Goal: Task Accomplishment & Management: Use online tool/utility

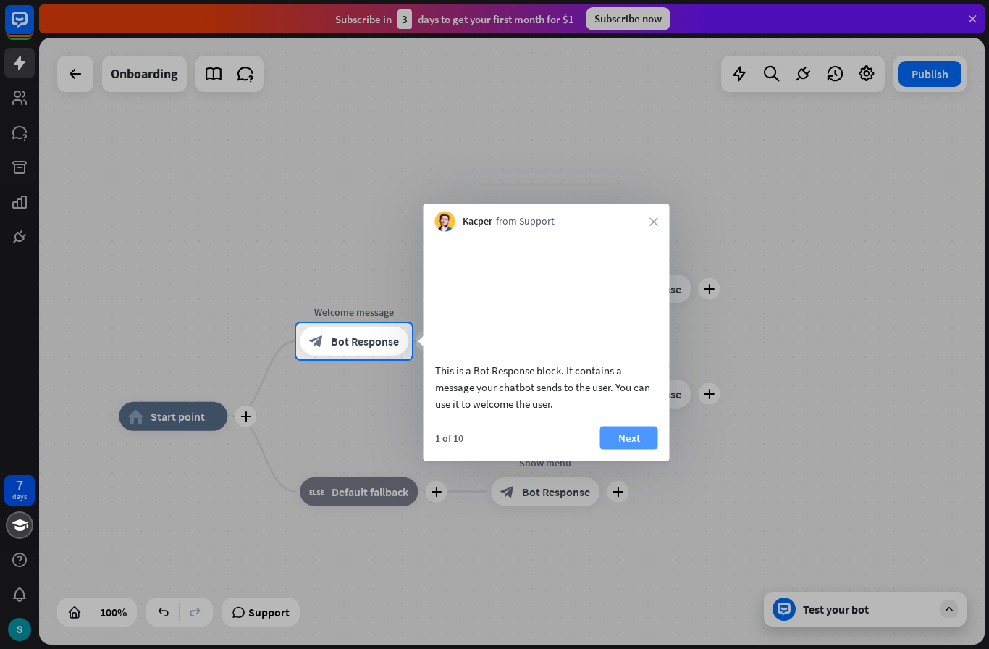
click at [649, 449] on button "Next" at bounding box center [629, 437] width 58 height 23
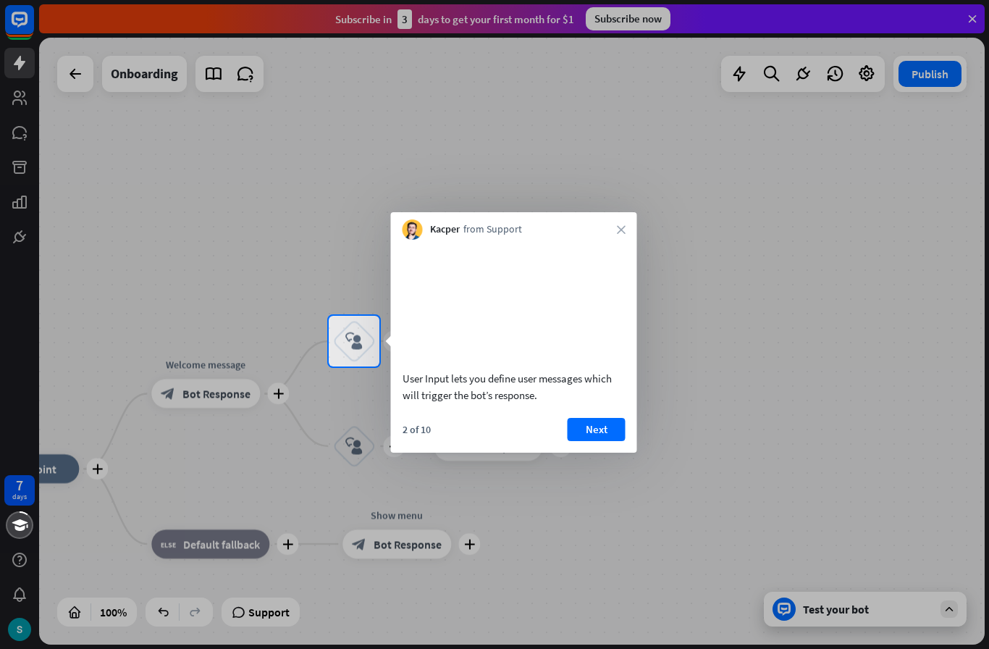
click at [176, 409] on div at bounding box center [494, 507] width 989 height 282
click at [180, 395] on div at bounding box center [494, 507] width 989 height 282
click at [173, 392] on div at bounding box center [494, 507] width 989 height 282
click at [611, 441] on button "Next" at bounding box center [597, 429] width 58 height 23
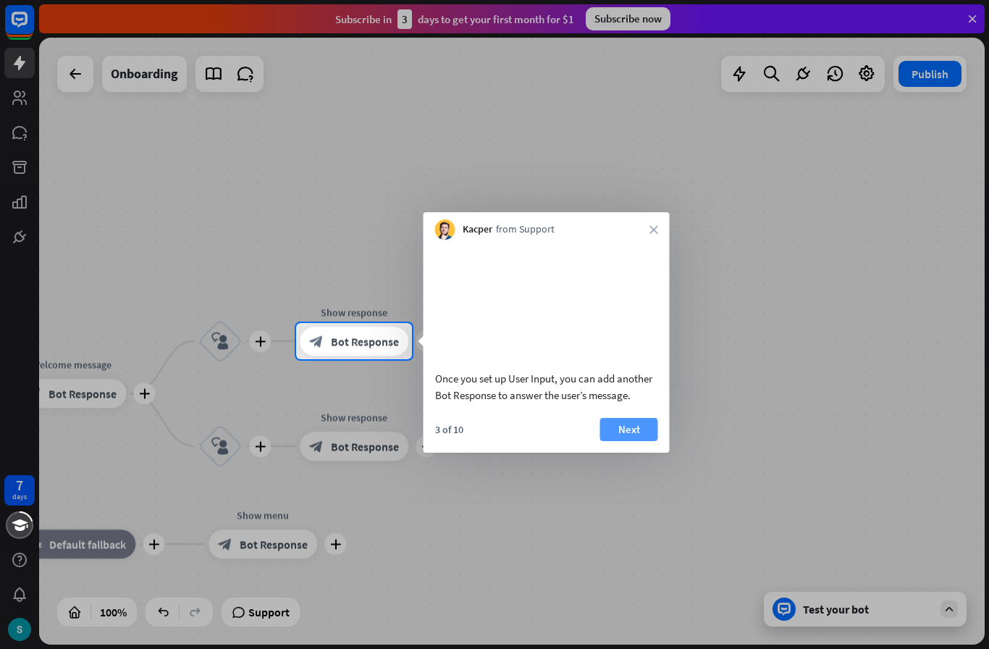
click at [641, 441] on button "Next" at bounding box center [629, 429] width 58 height 23
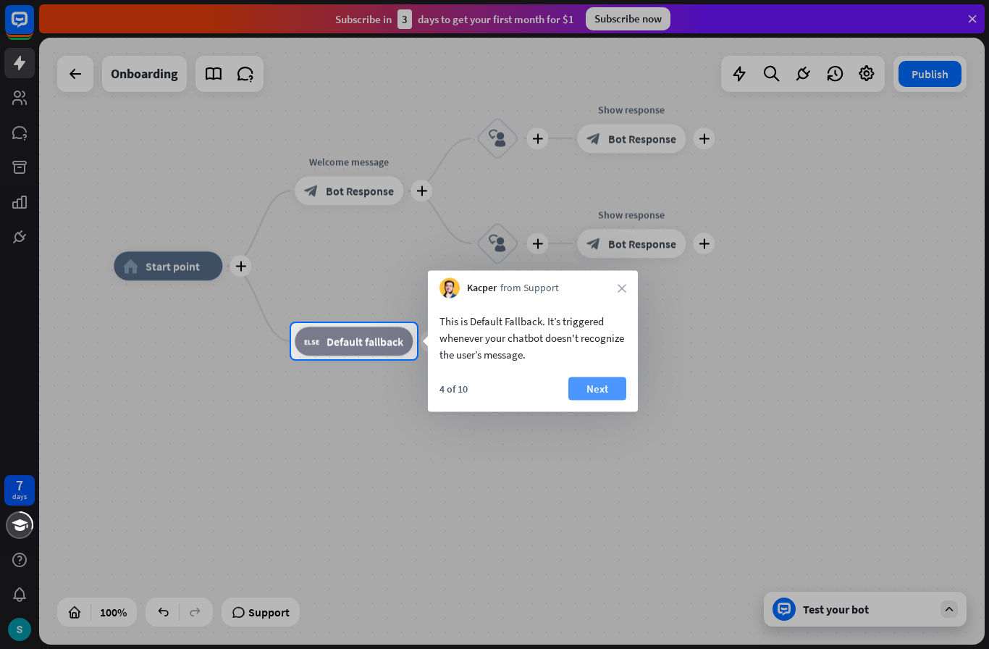
click at [611, 381] on button "Next" at bounding box center [597, 388] width 58 height 23
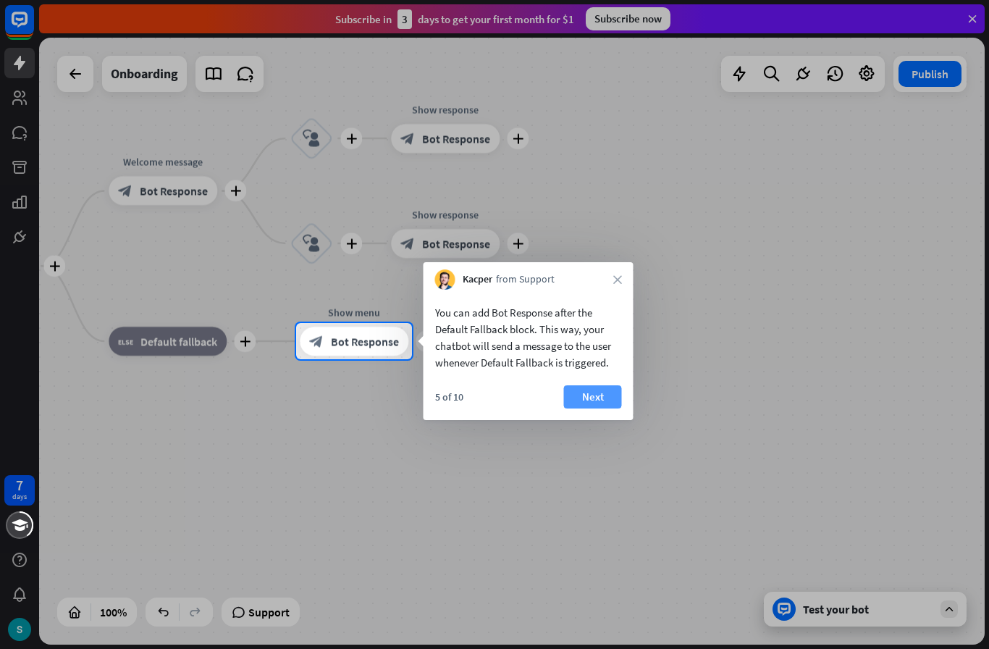
click at [608, 400] on button "Next" at bounding box center [593, 396] width 58 height 23
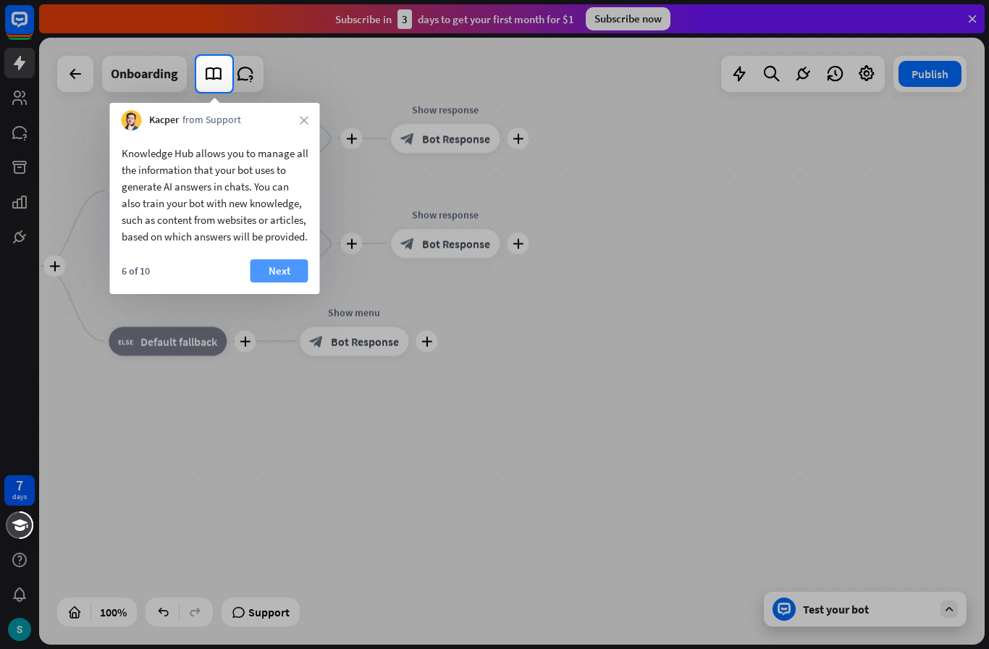
click at [285, 282] on button "Next" at bounding box center [280, 270] width 58 height 23
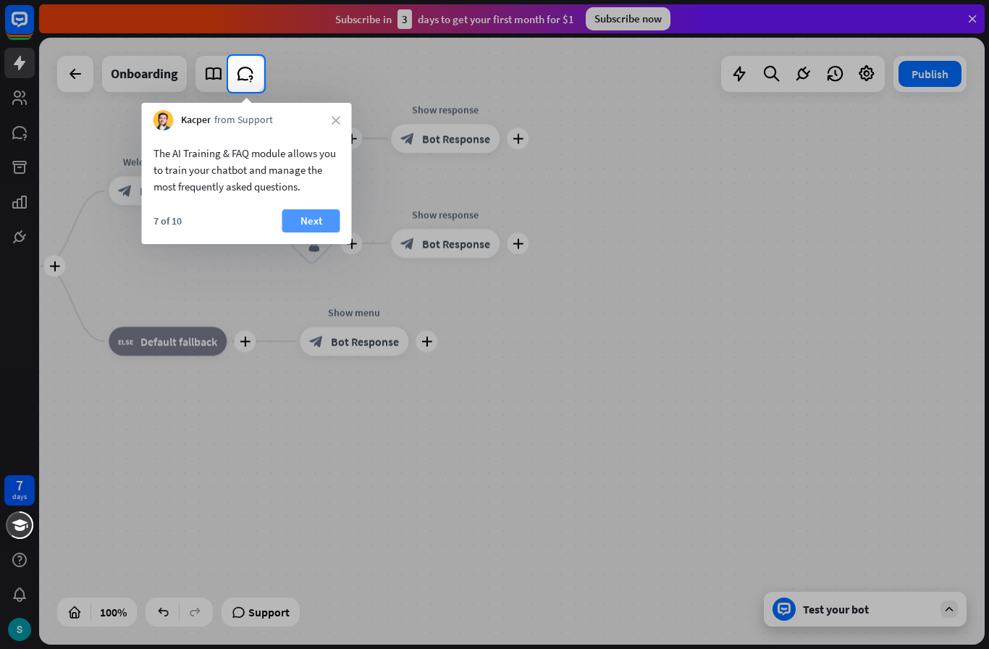
click at [304, 229] on button "Next" at bounding box center [311, 220] width 58 height 23
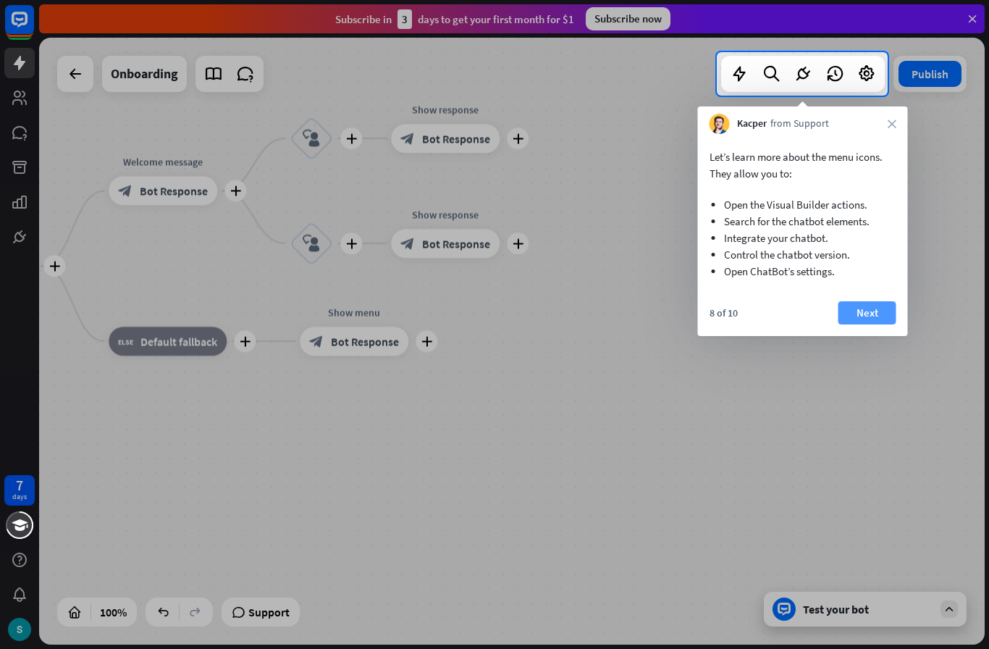
click at [878, 322] on button "Next" at bounding box center [868, 312] width 58 height 23
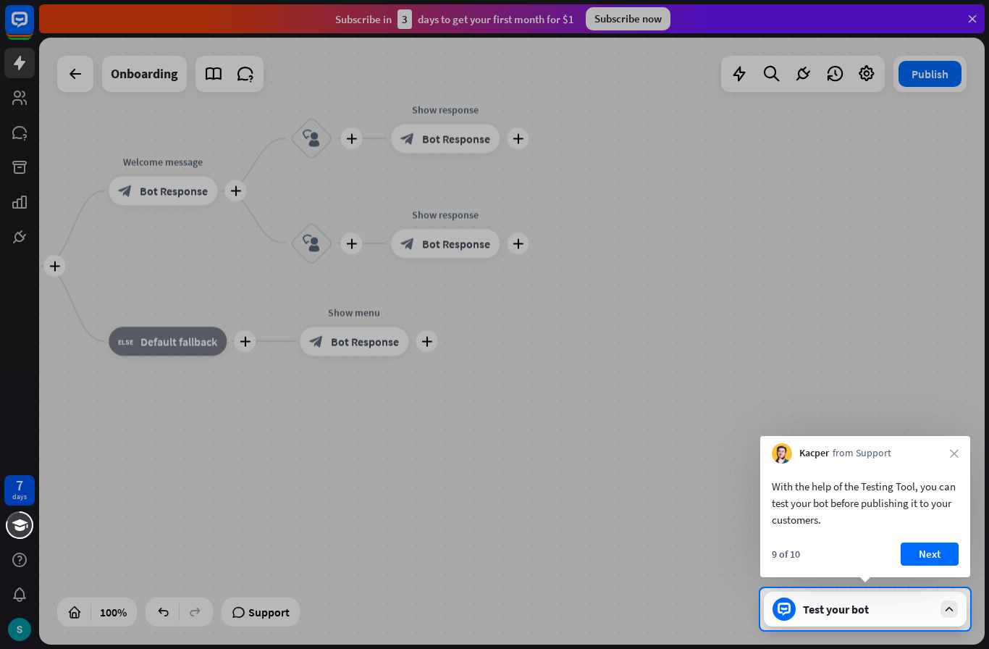
click at [899, 619] on div "Test your bot" at bounding box center [865, 609] width 203 height 35
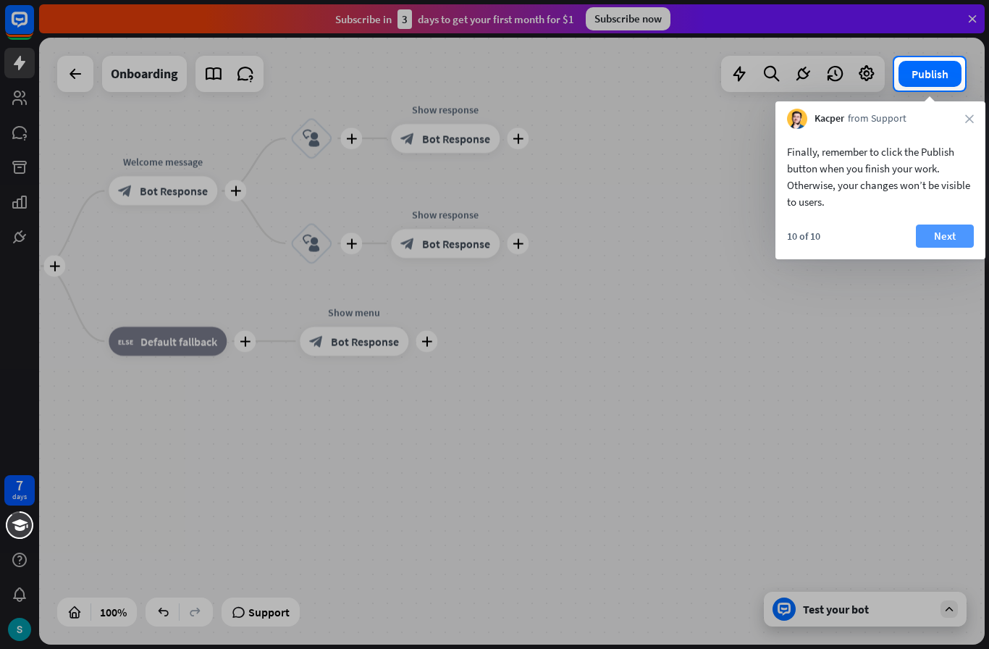
click at [947, 242] on button "Next" at bounding box center [945, 235] width 58 height 23
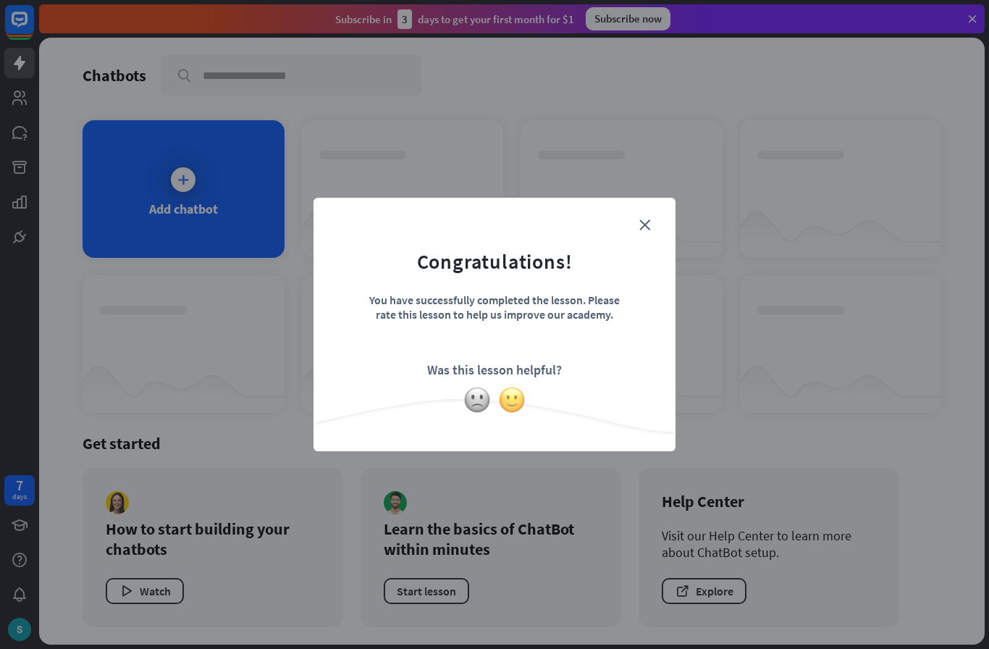
click at [516, 405] on img at bounding box center [512, 400] width 28 height 28
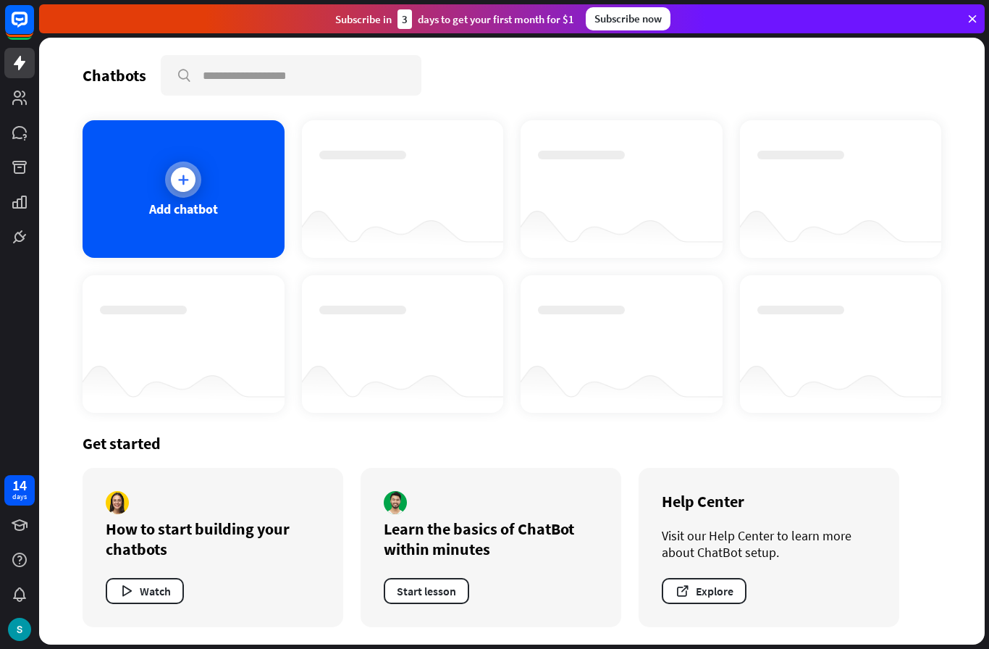
click at [182, 182] on icon at bounding box center [183, 179] width 14 height 14
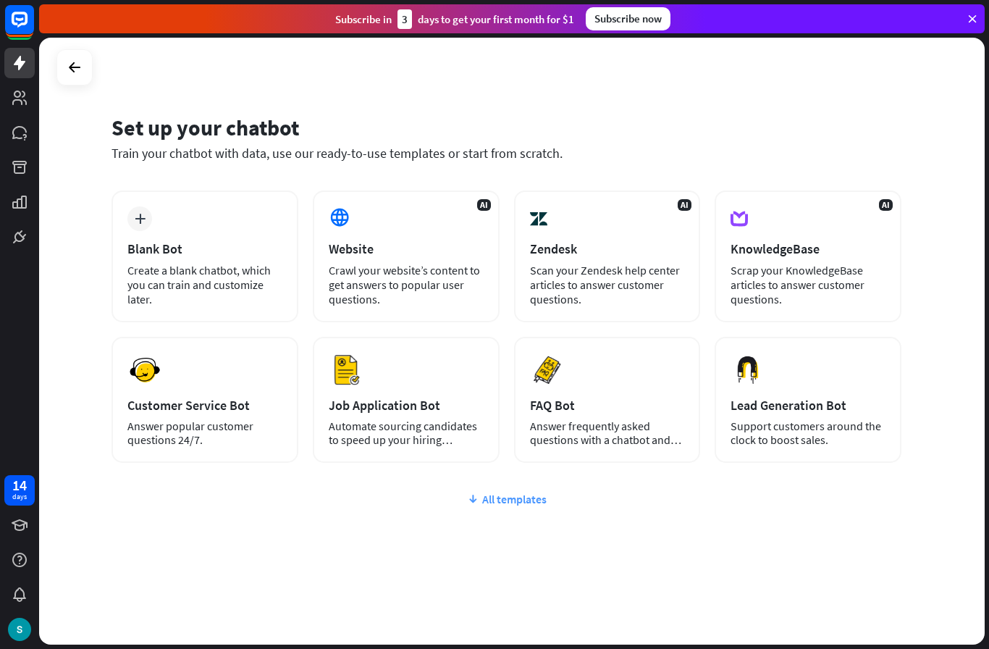
click at [533, 500] on div "All templates" at bounding box center [507, 499] width 790 height 14
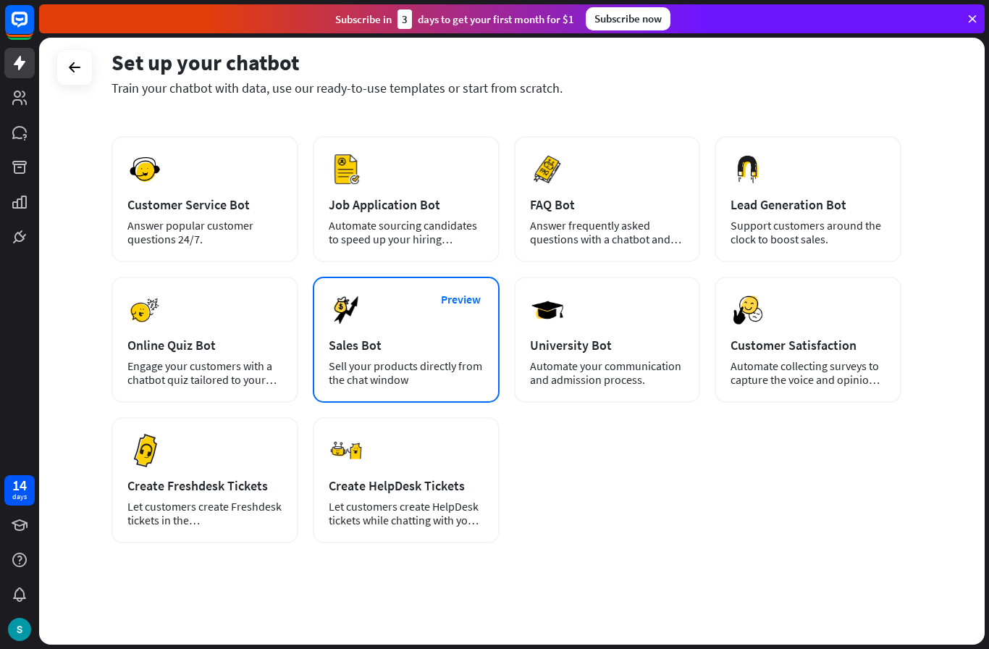
scroll to position [201, 0]
click at [455, 387] on div "Preview Sales Bot Sell your products directly from the chat window" at bounding box center [406, 340] width 187 height 126
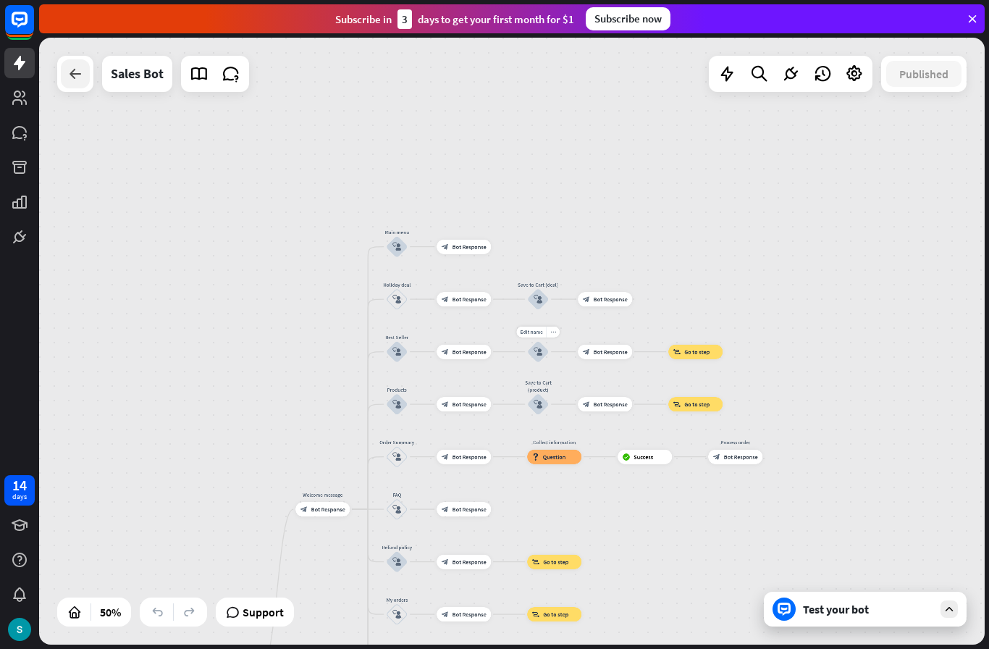
click at [70, 75] on icon at bounding box center [75, 73] width 17 height 17
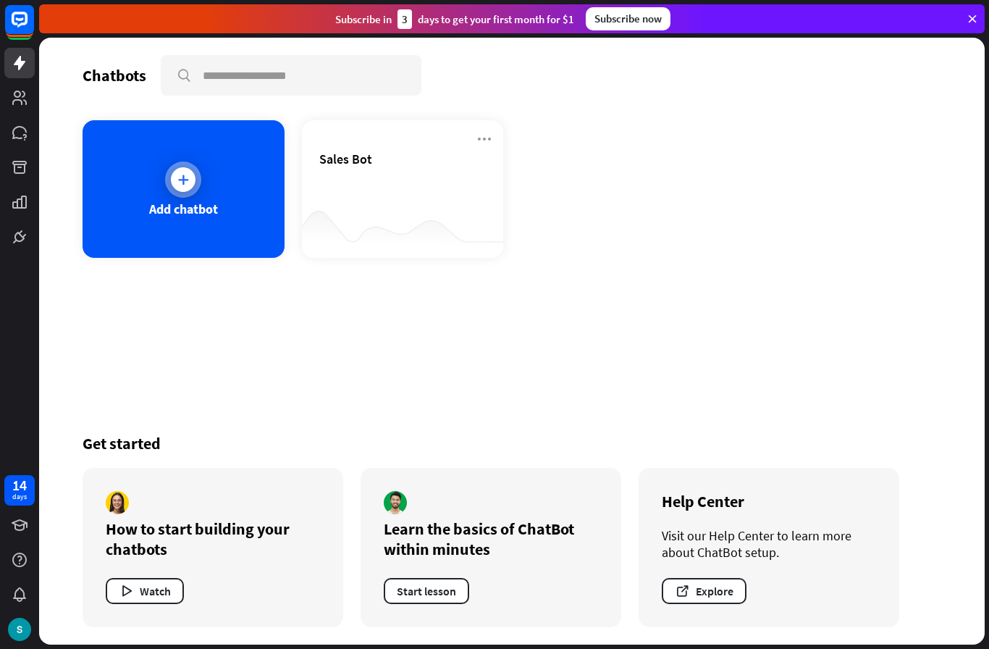
click at [173, 202] on div "Add chatbot" at bounding box center [183, 209] width 69 height 17
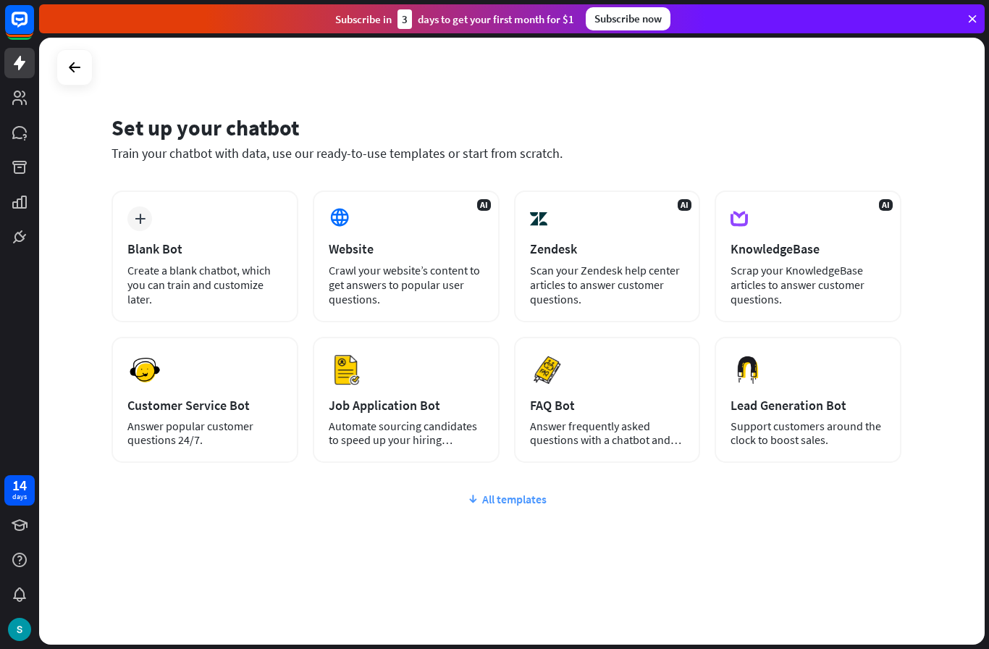
click at [525, 497] on div "All templates" at bounding box center [507, 499] width 790 height 14
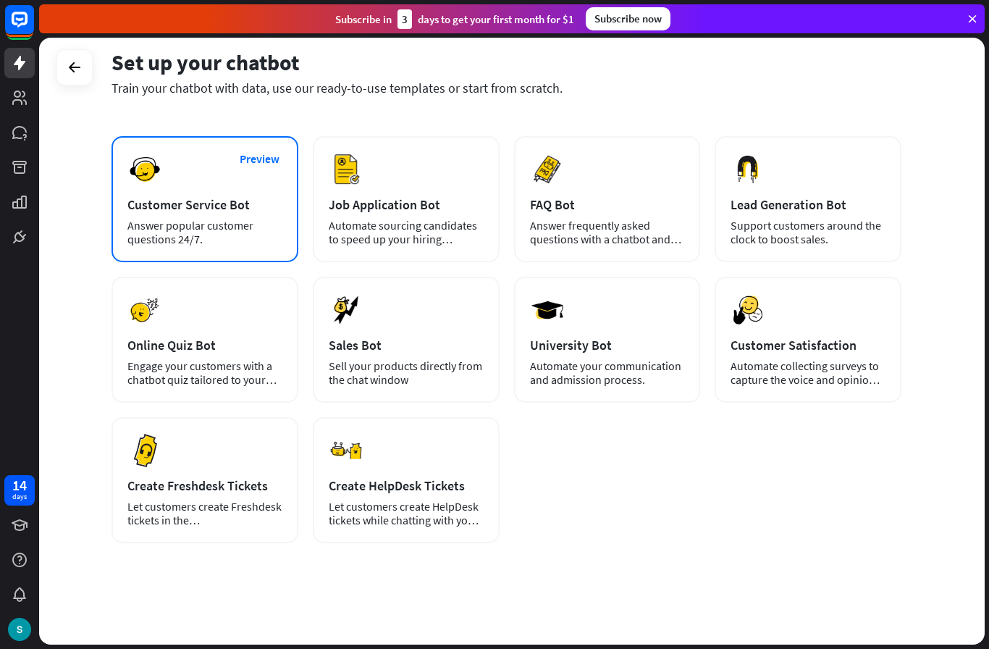
scroll to position [201, 0]
click at [166, 196] on div "Preview Customer Service Bot Answer popular customer questions 24/7." at bounding box center [205, 199] width 187 height 126
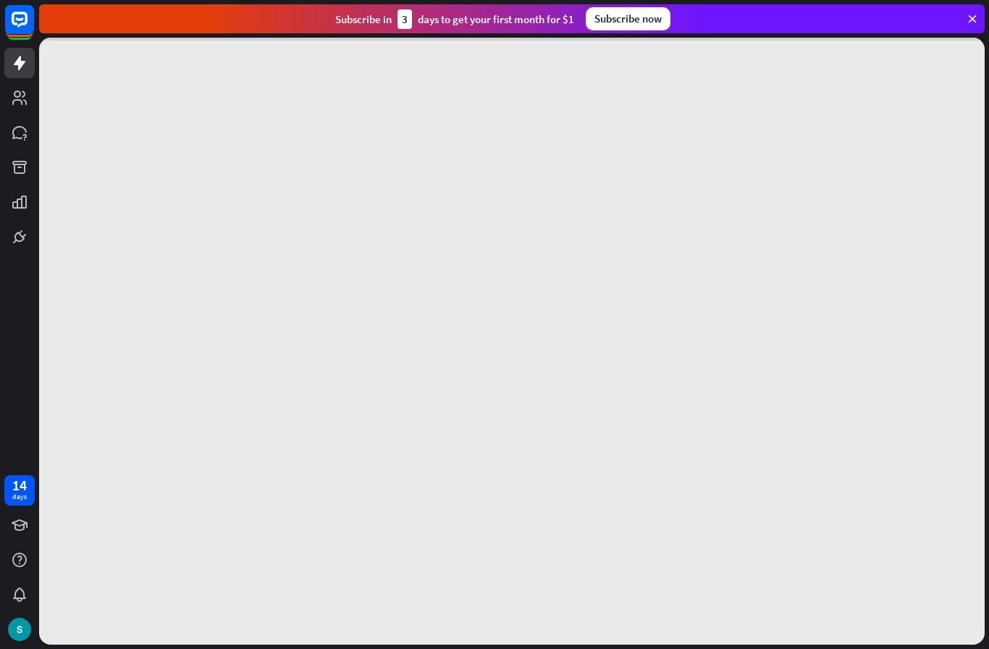
click at [157, 217] on div at bounding box center [512, 341] width 946 height 607
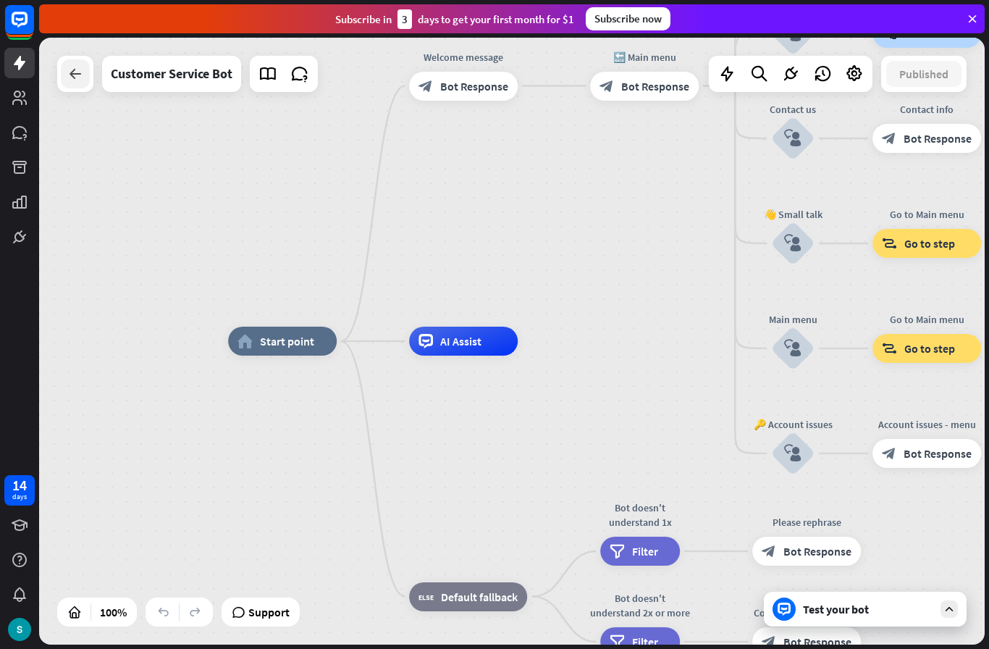
click at [88, 77] on div at bounding box center [75, 73] width 29 height 29
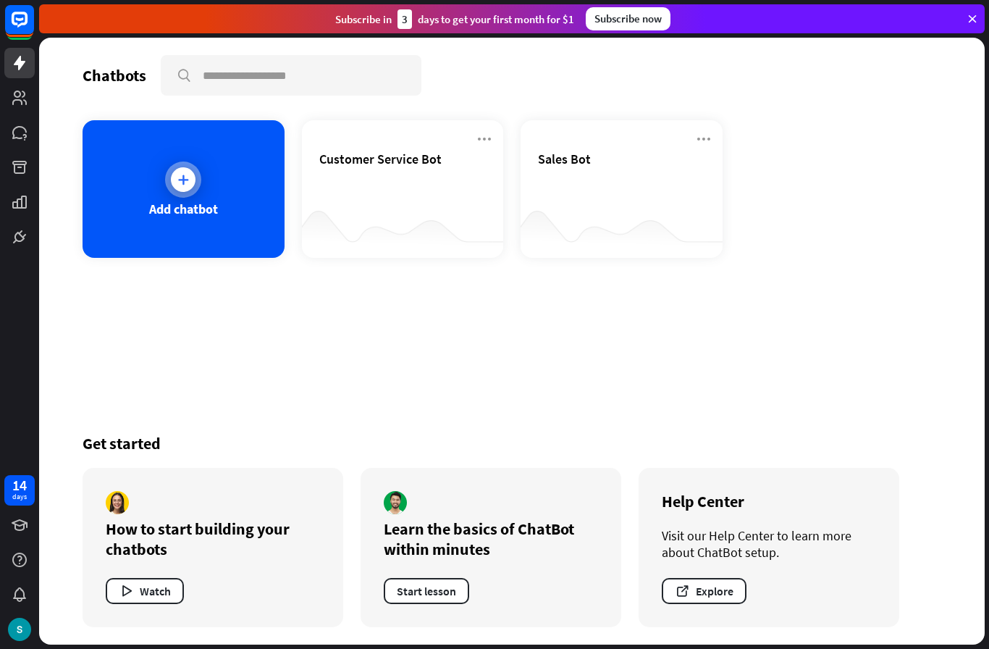
click at [168, 193] on div "Add chatbot" at bounding box center [184, 189] width 202 height 138
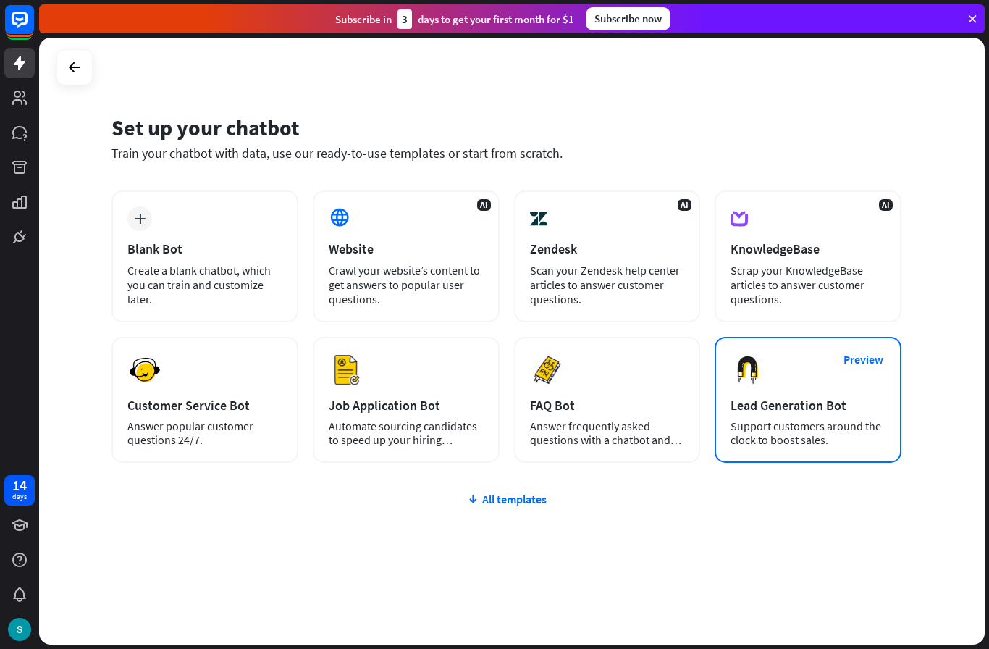
click at [795, 422] on div "Support customers around the clock to boost sales." at bounding box center [808, 433] width 155 height 28
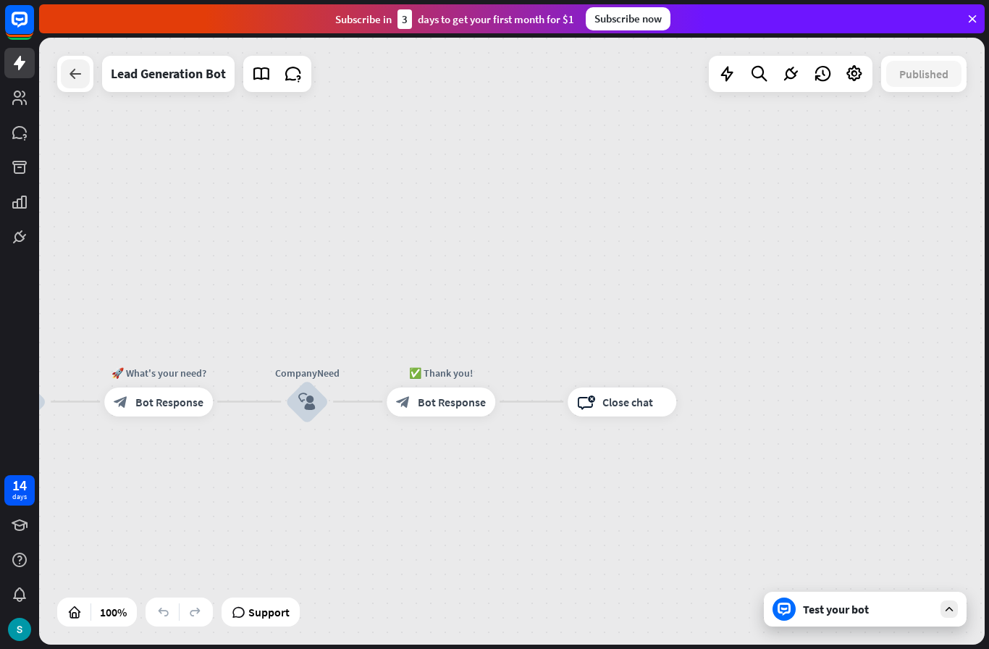
click at [76, 73] on icon at bounding box center [75, 73] width 17 height 17
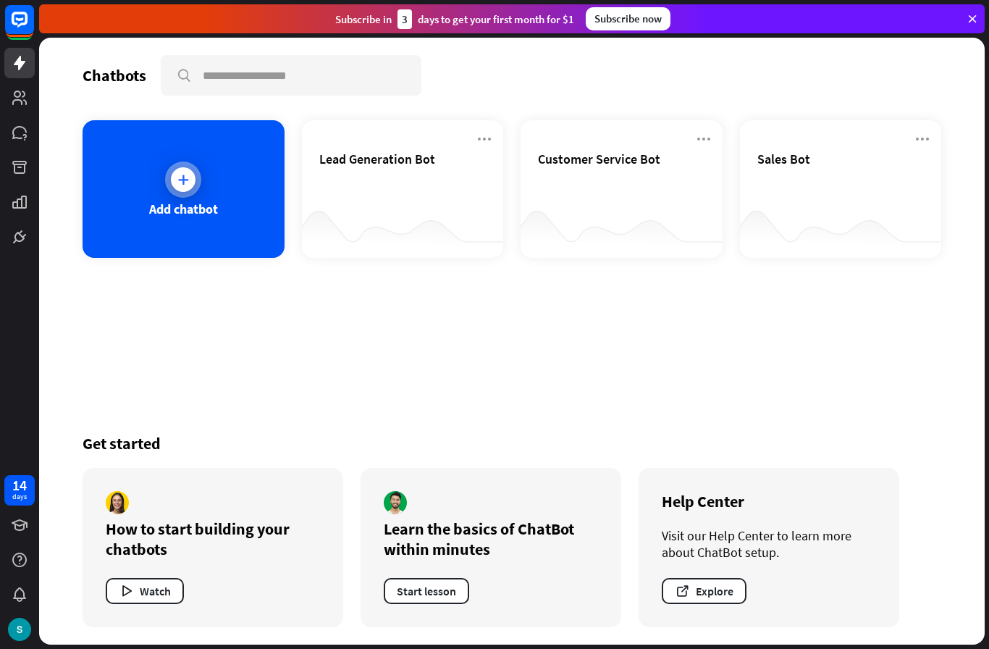
click at [168, 206] on div "Add chatbot" at bounding box center [183, 209] width 69 height 17
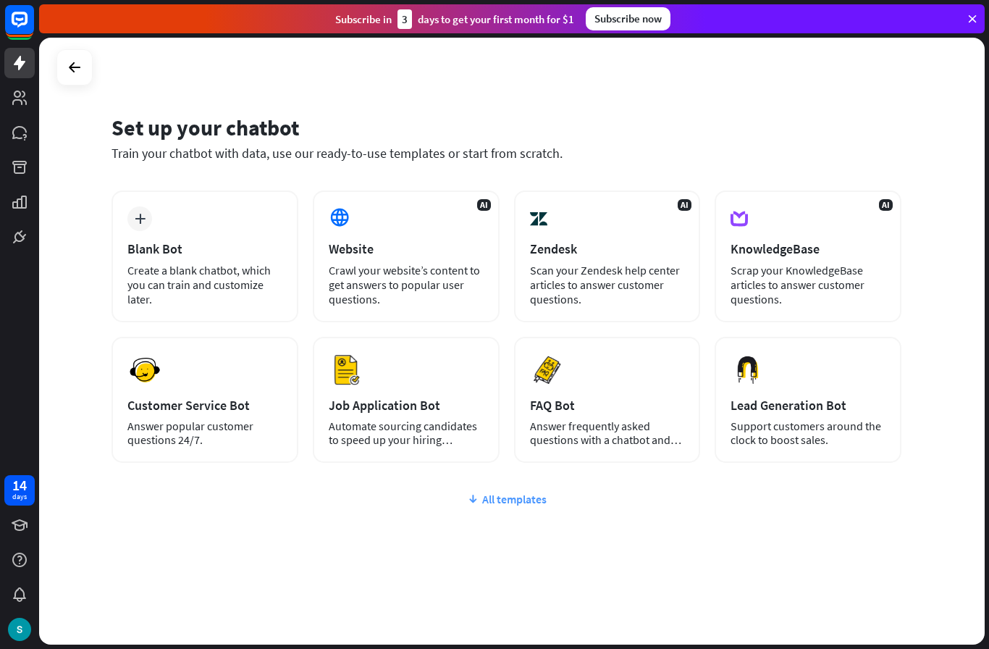
click at [538, 495] on div "All templates" at bounding box center [507, 499] width 790 height 14
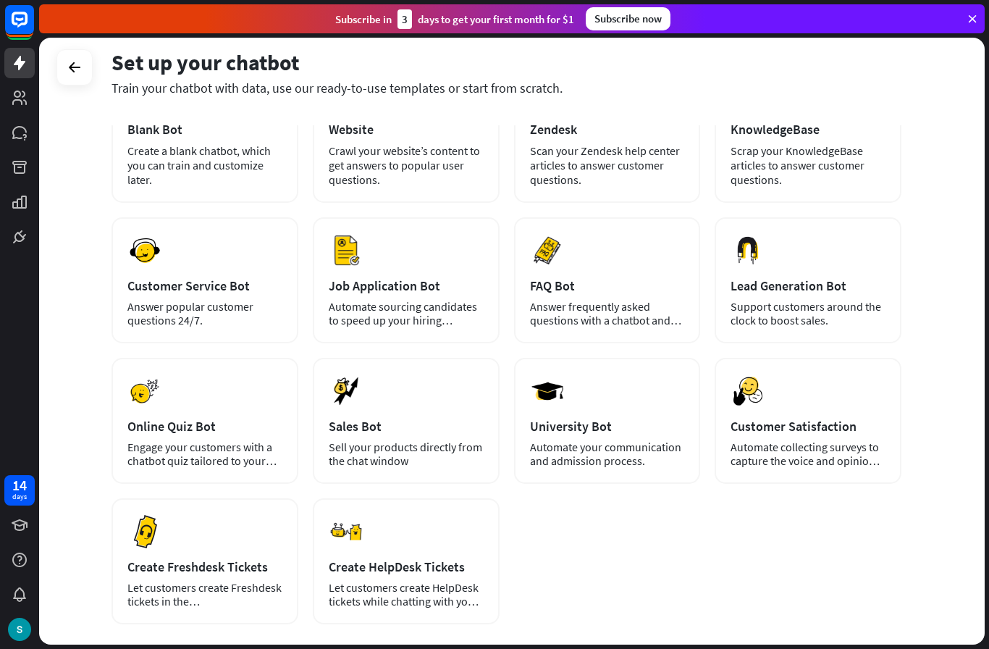
scroll to position [120, 0]
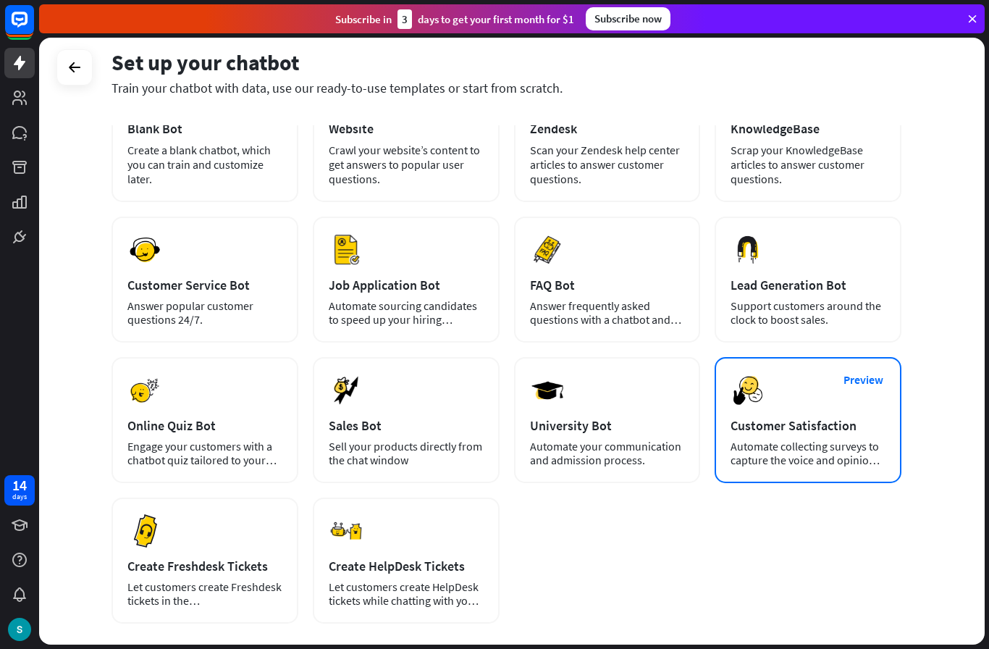
click at [884, 458] on div "Automate collecting surveys to capture the voice and opinions of your customers." at bounding box center [808, 454] width 155 height 28
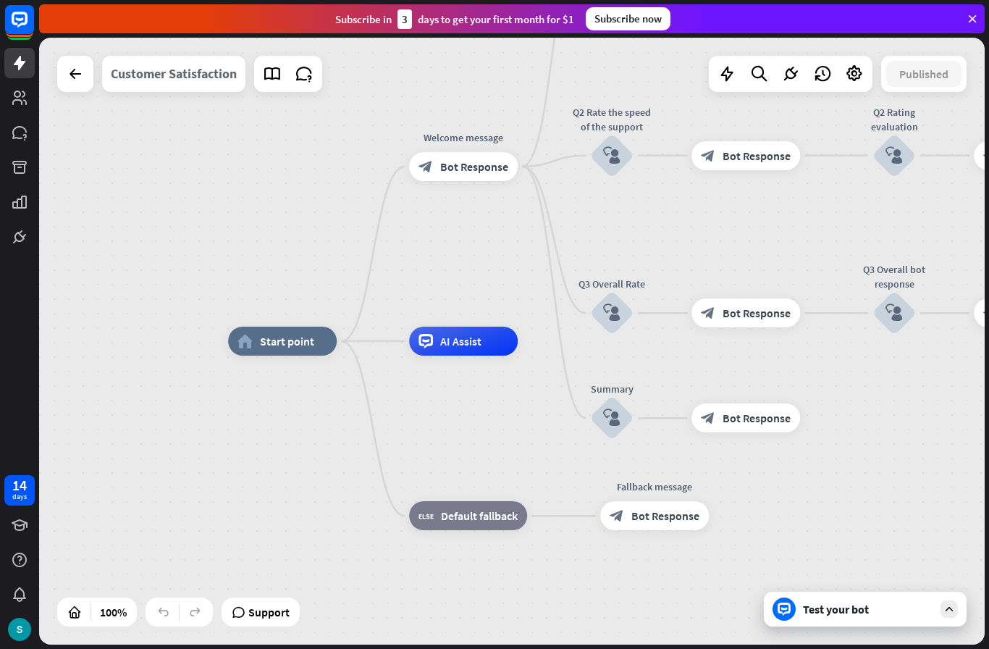
click at [117, 78] on div "Customer Satisfaction" at bounding box center [174, 74] width 126 height 36
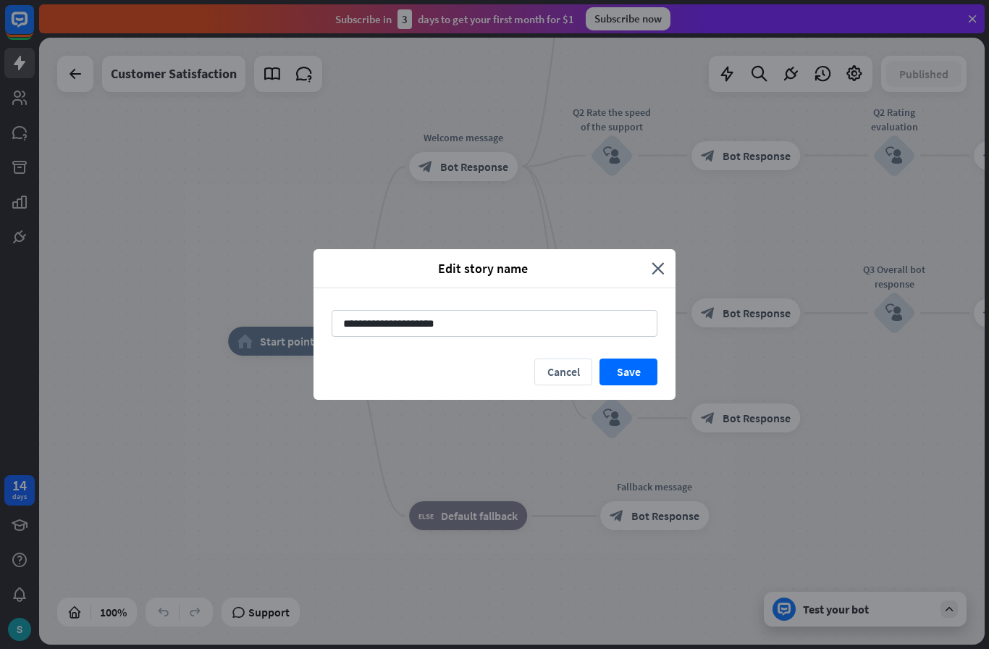
click at [70, 75] on div "**********" at bounding box center [494, 324] width 989 height 649
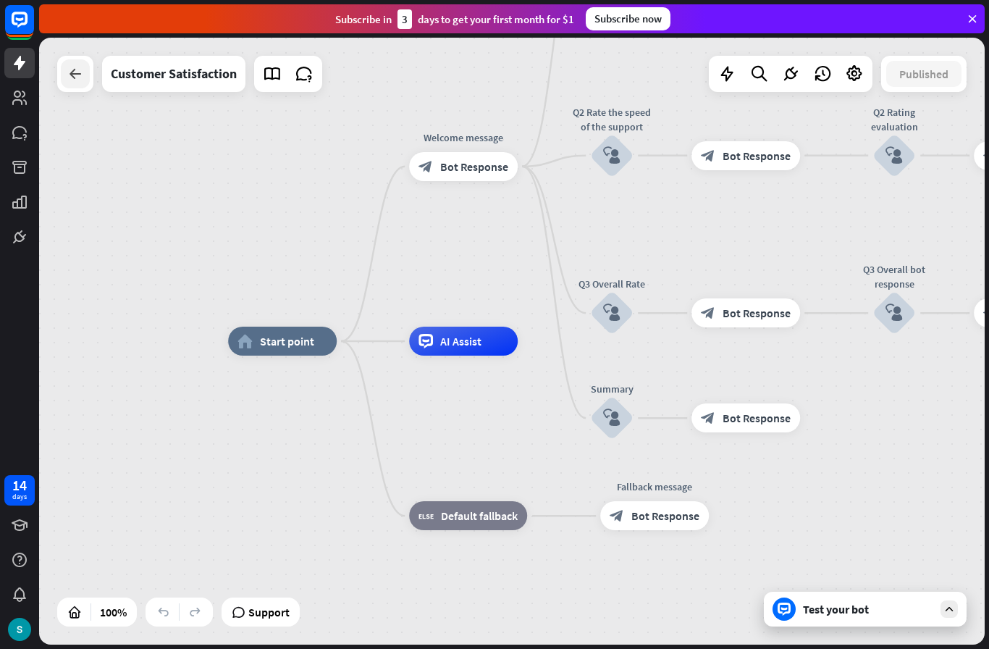
click at [77, 73] on icon at bounding box center [75, 73] width 17 height 17
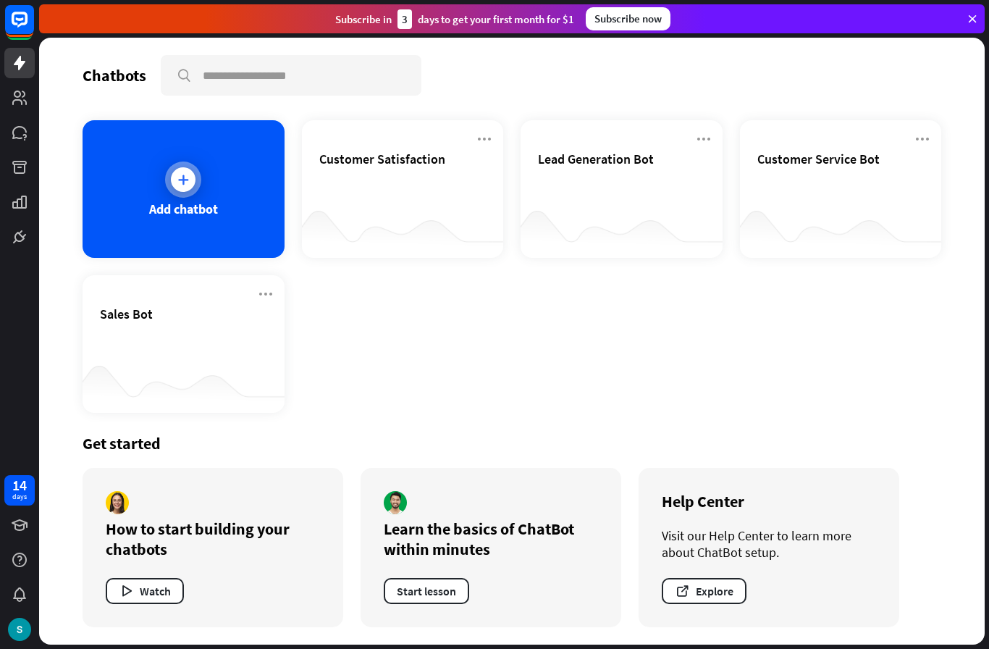
click at [154, 177] on div "Add chatbot" at bounding box center [184, 189] width 202 height 138
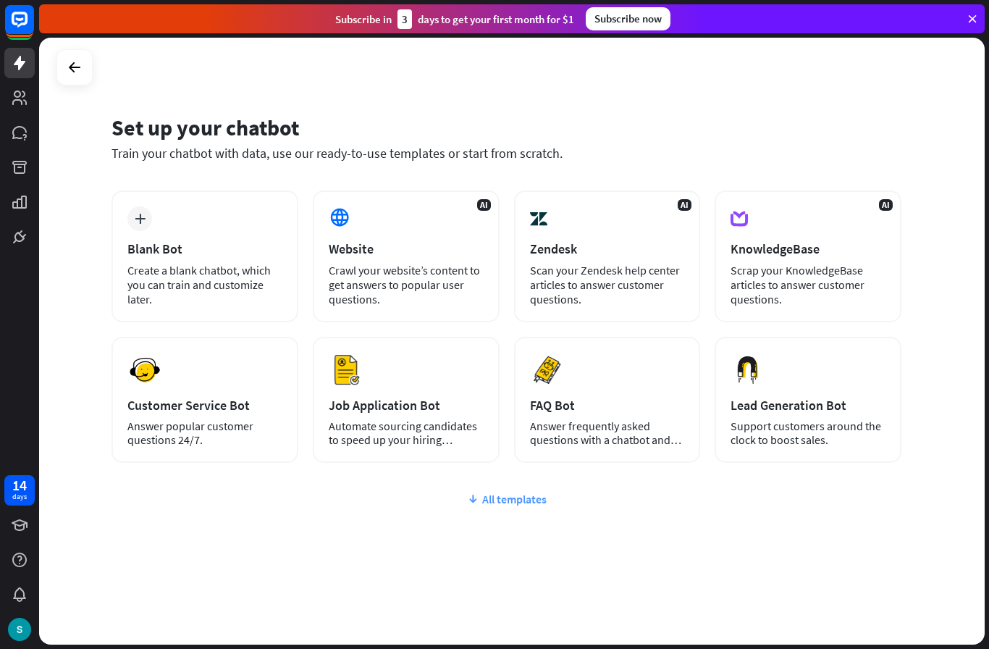
click at [531, 495] on div "All templates" at bounding box center [507, 499] width 790 height 14
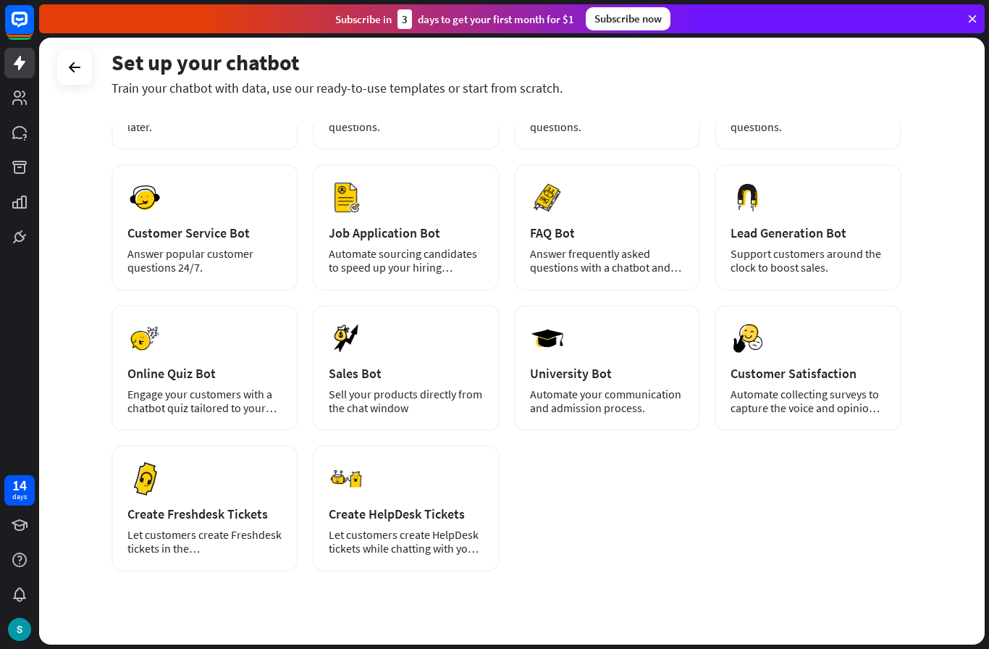
scroll to position [177, 0]
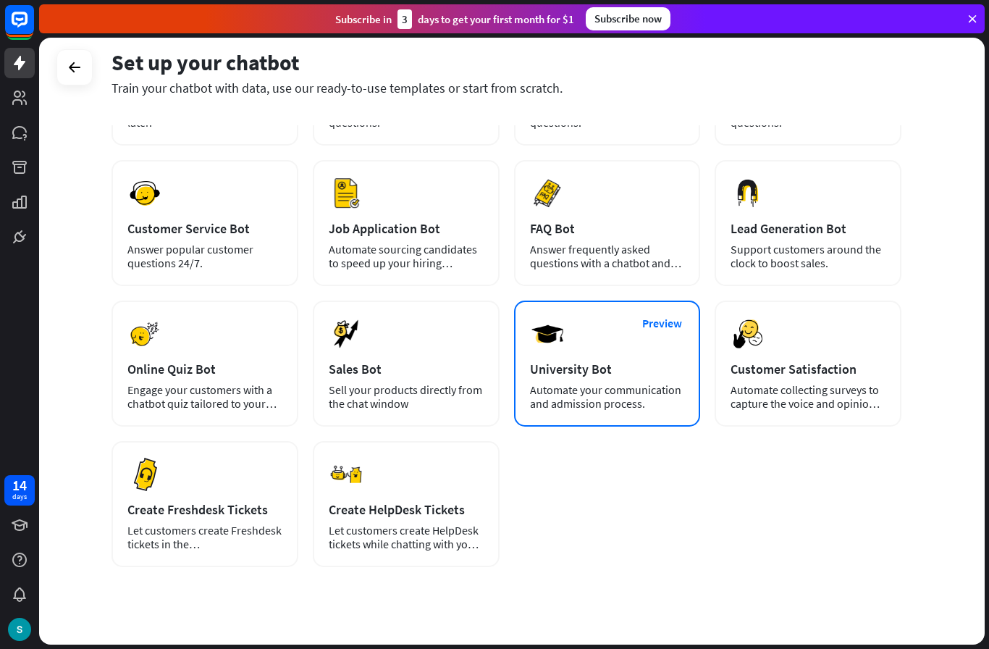
click at [616, 399] on div "Automate your communication and admission process." at bounding box center [607, 397] width 155 height 28
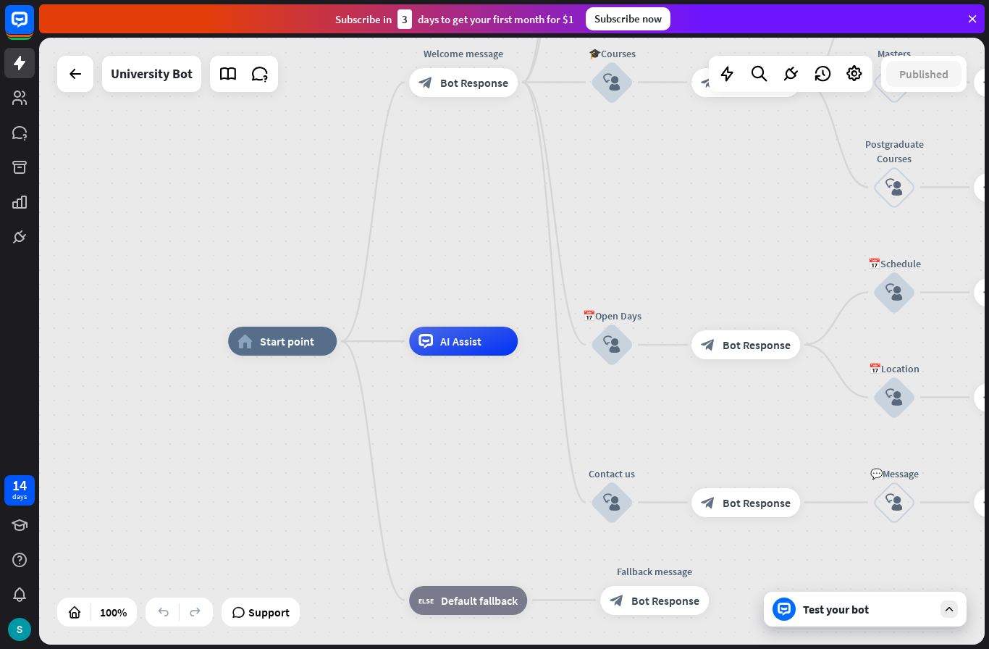
click at [70, 54] on div "home_2 Start point Welcome message block_bot_response Bot Response ✨Main menu b…" at bounding box center [512, 341] width 946 height 607
click at [71, 64] on div at bounding box center [75, 73] width 29 height 29
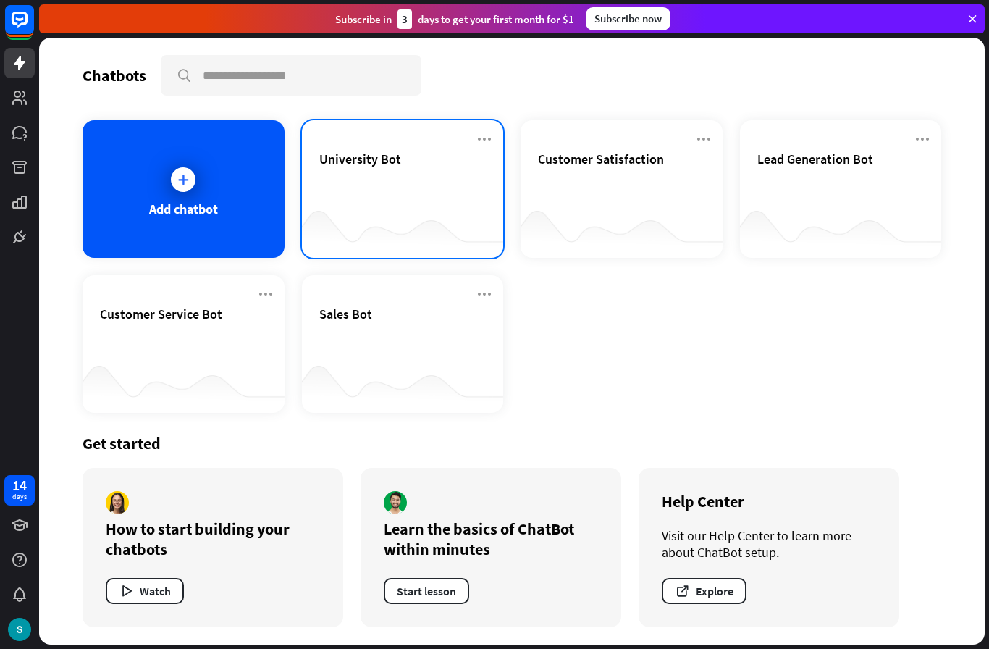
click at [429, 227] on div at bounding box center [403, 229] width 202 height 56
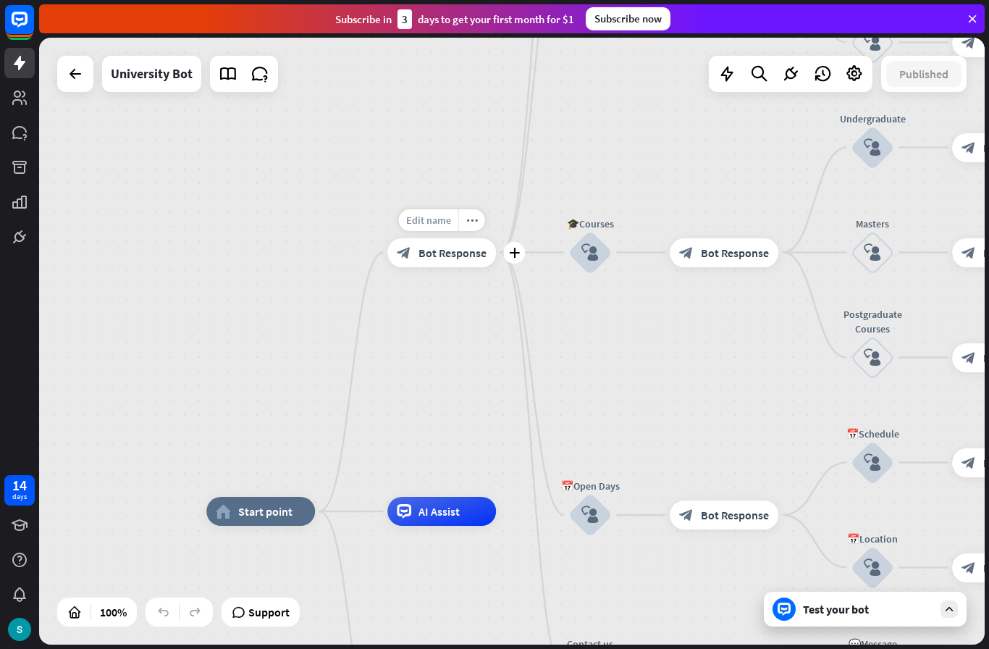
click at [442, 228] on div "Edit name" at bounding box center [428, 220] width 59 height 22
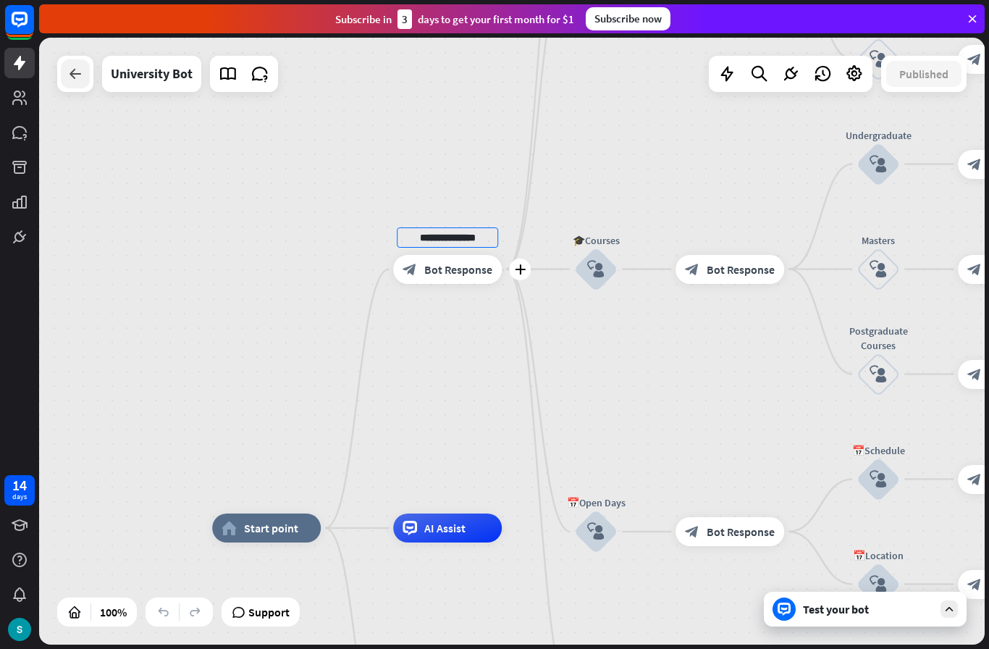
click at [67, 85] on div at bounding box center [75, 73] width 29 height 29
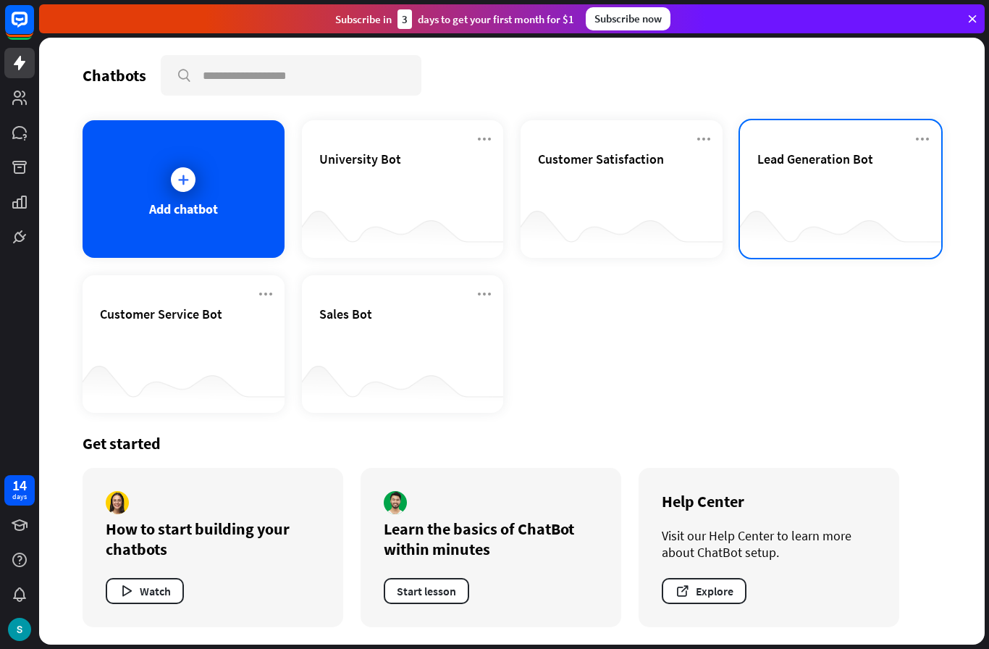
click at [848, 213] on div at bounding box center [841, 229] width 202 height 56
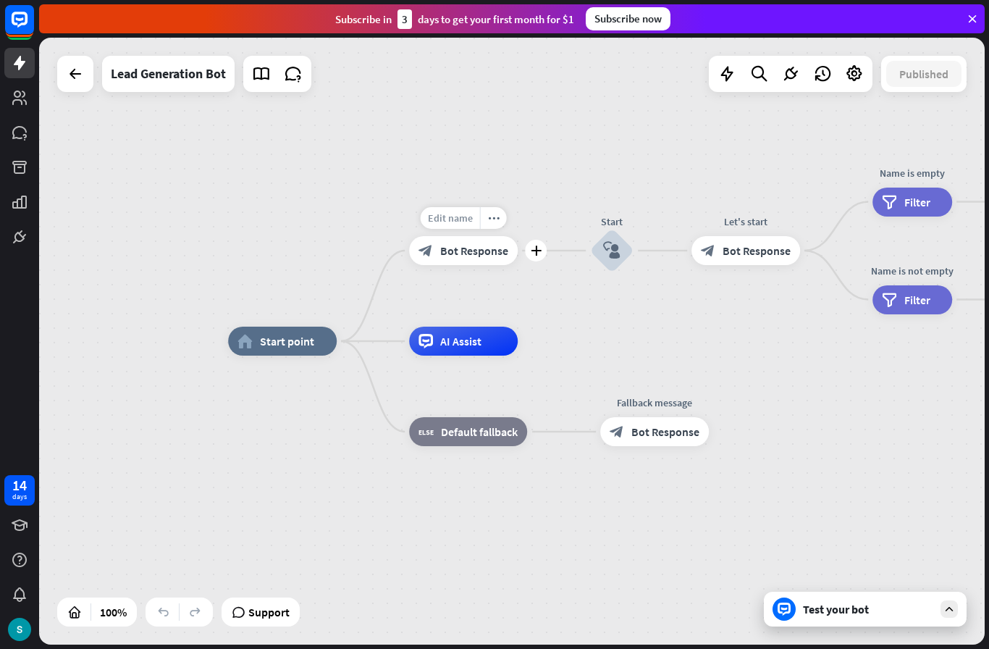
click at [458, 223] on span "Edit name" at bounding box center [450, 217] width 45 height 13
click at [478, 355] on div "AI Assist" at bounding box center [463, 341] width 109 height 29
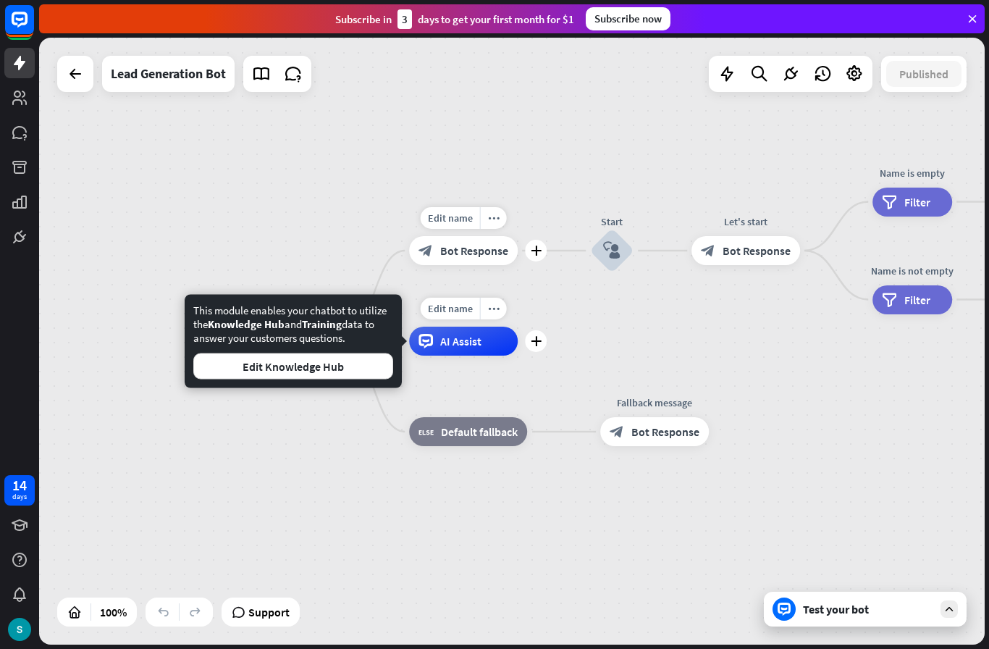
click at [495, 512] on div "home_2 Start point Edit name more_horiz plus block_bot_response Bot Response St…" at bounding box center [701, 644] width 946 height 607
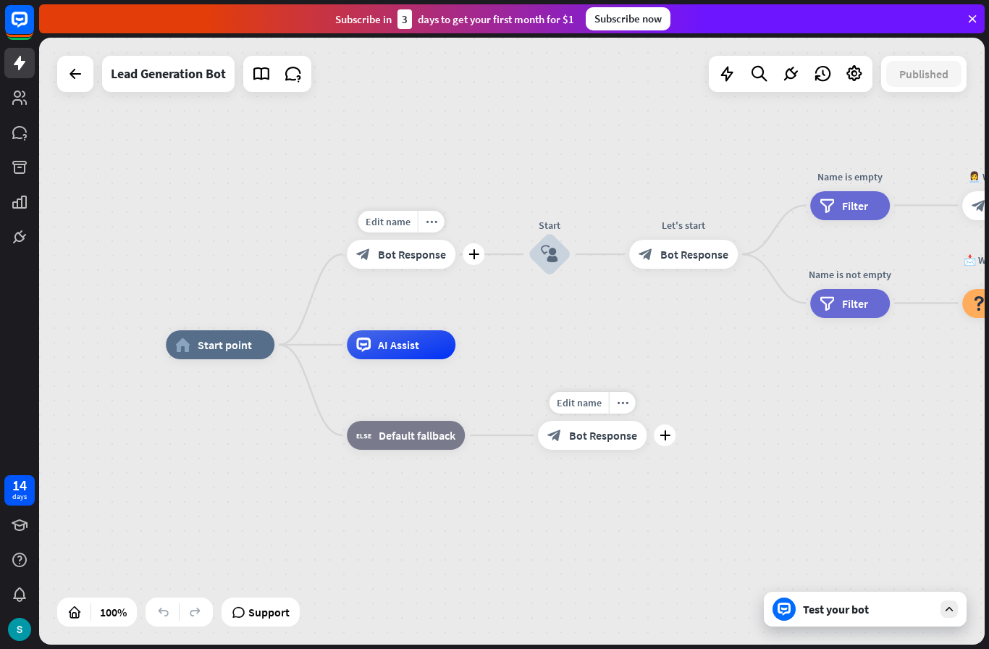
click at [600, 450] on div "Edit name more_horiz plus block_bot_response Bot Response" at bounding box center [592, 435] width 109 height 29
